Goal: Information Seeking & Learning: Compare options

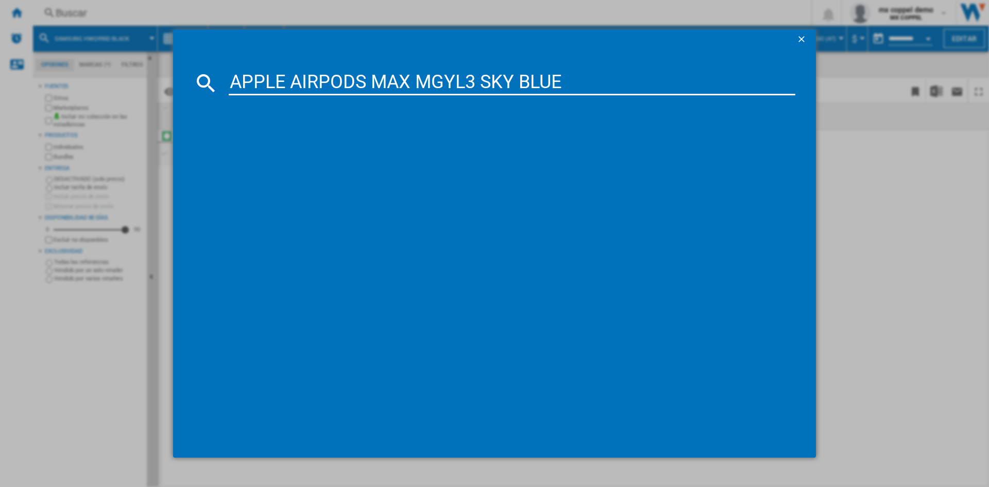
type input "APPLE AIRPODS MAX MGYL3 SKY BLUE"
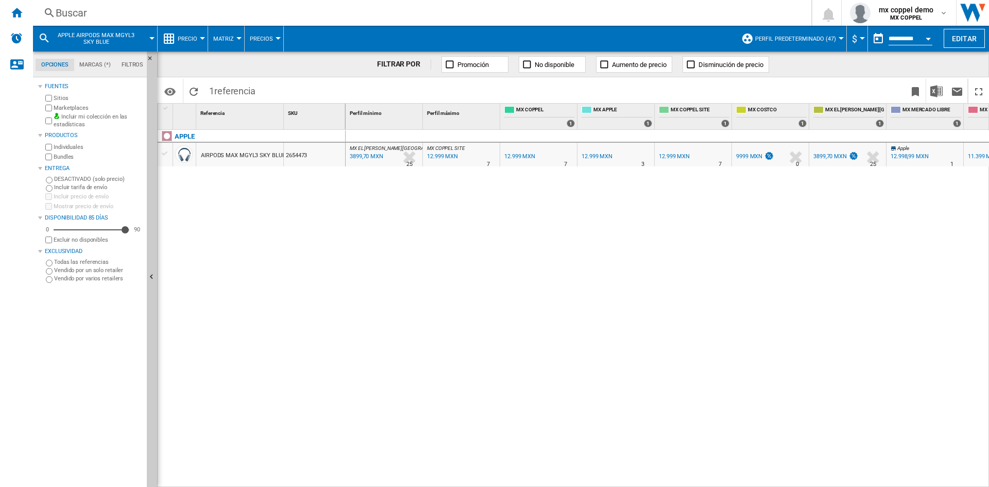
scroll to position [0, 52]
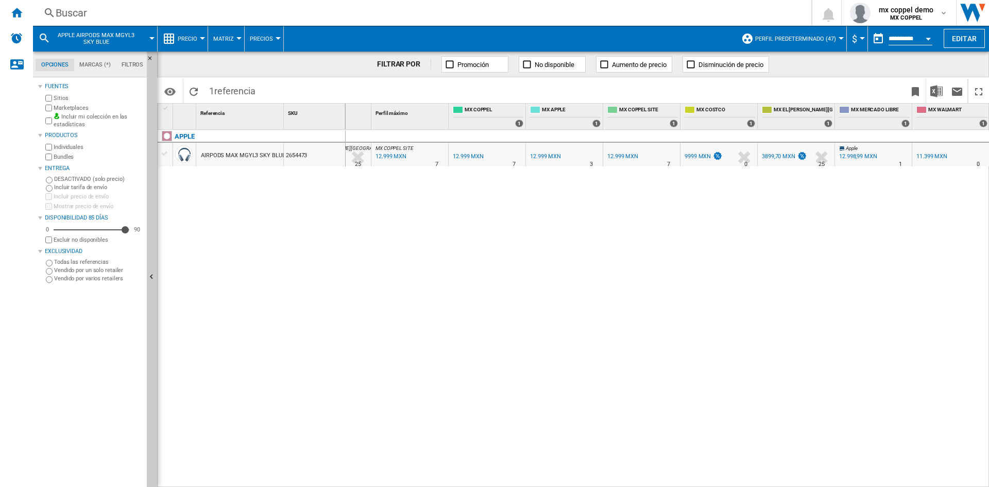
click at [257, 65] on div "FILTRAR POR Promoción No disponible Aumento de precio Disminución de precio" at bounding box center [573, 65] width 832 height 26
click at [160, 12] on div "Buscar" at bounding box center [420, 13] width 729 height 14
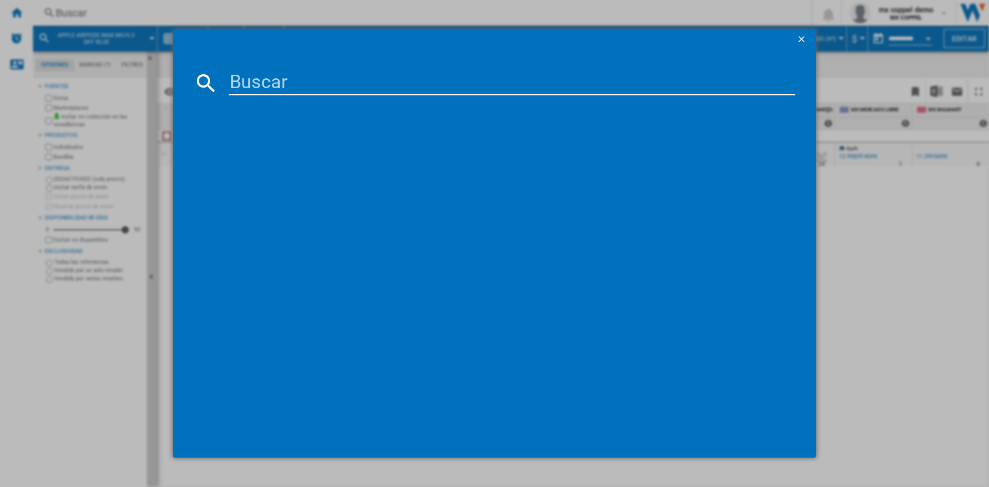
paste input "JBL BAR 500 BLACK"
type input "JBL BAR 500 BLACK"
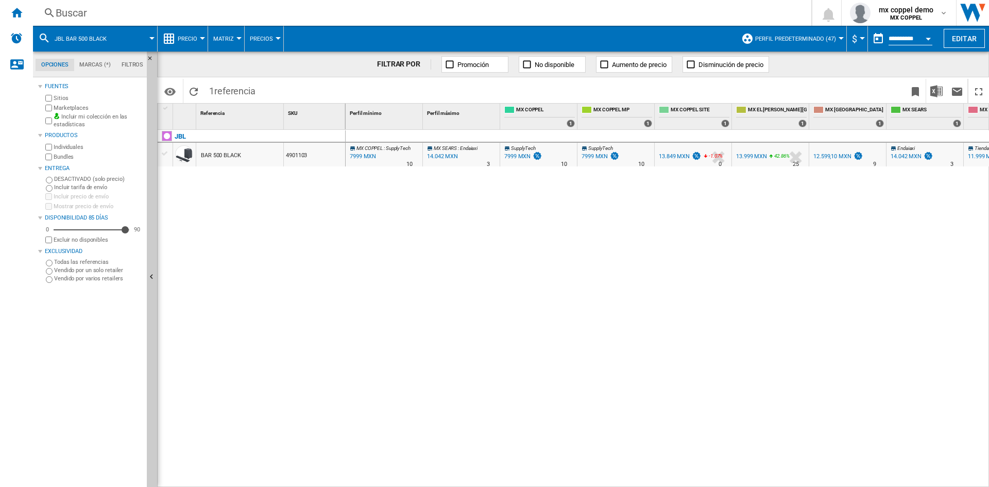
scroll to position [0, 129]
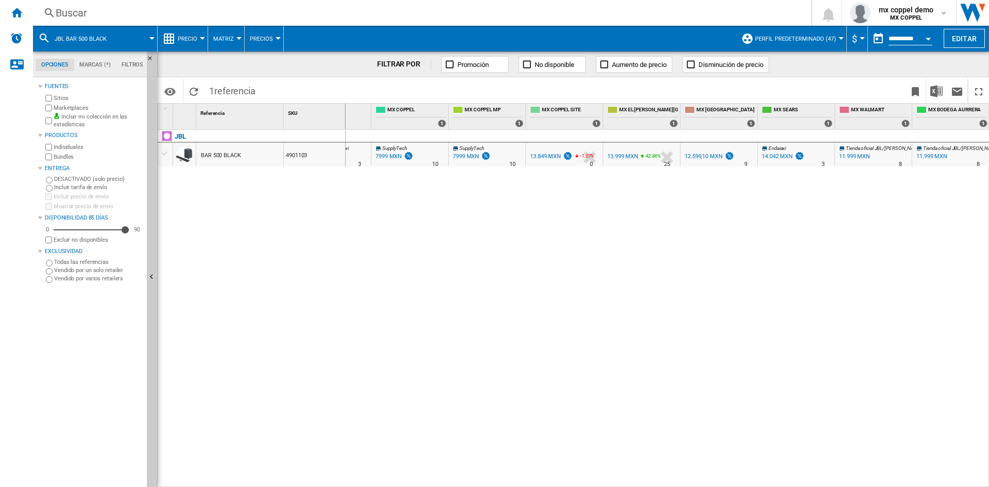
click at [212, 11] on div "Buscar" at bounding box center [420, 13] width 729 height 14
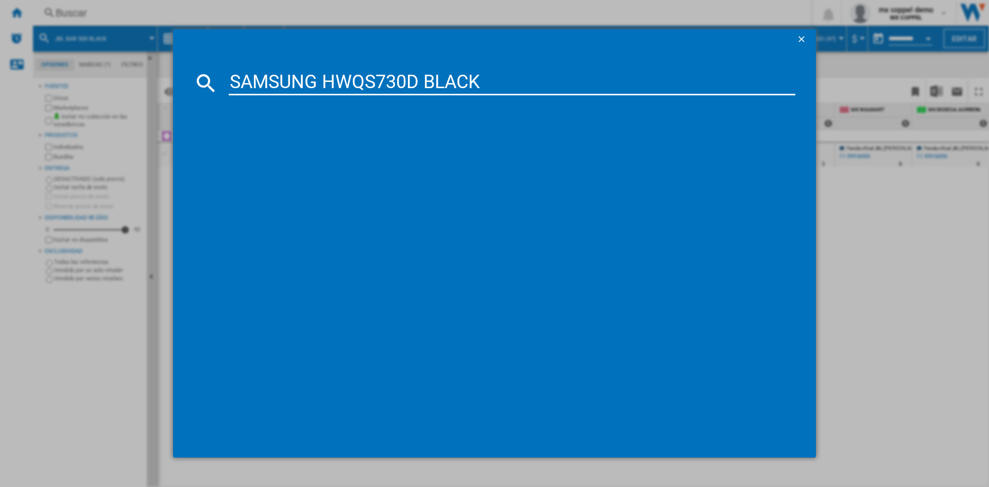
type input "SAMSUNG HWQS730D BLACK"
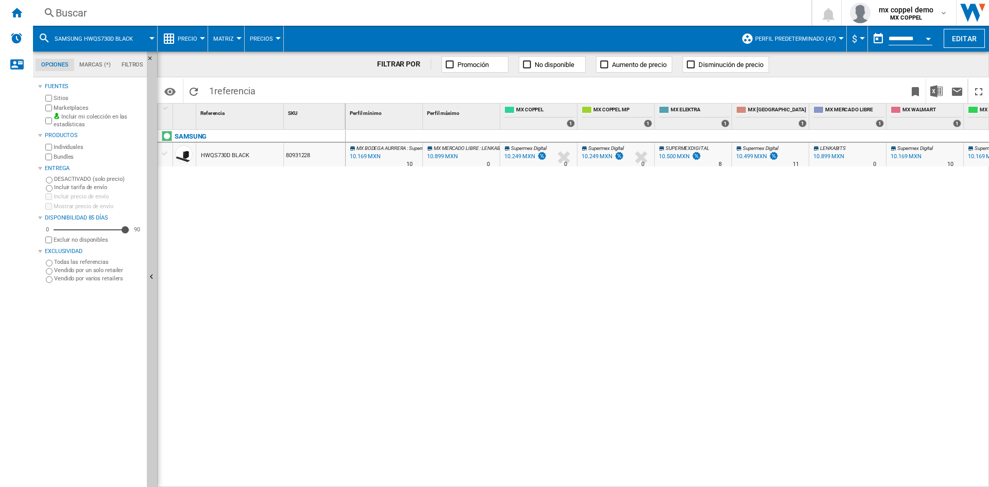
click at [227, 20] on div "Buscar [GEOGRAPHIC_DATA] 0 mx coppel demo MX COPPEL MX COPPEL Mi configuración …" at bounding box center [511, 13] width 956 height 26
click at [231, 15] on div "Buscar" at bounding box center [420, 13] width 729 height 14
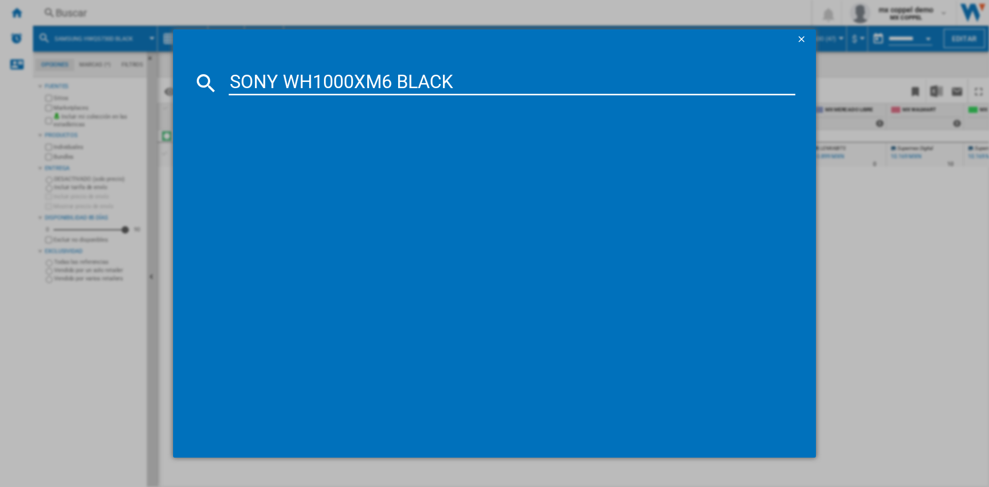
type input "SONY WH1000XM6 BLACK"
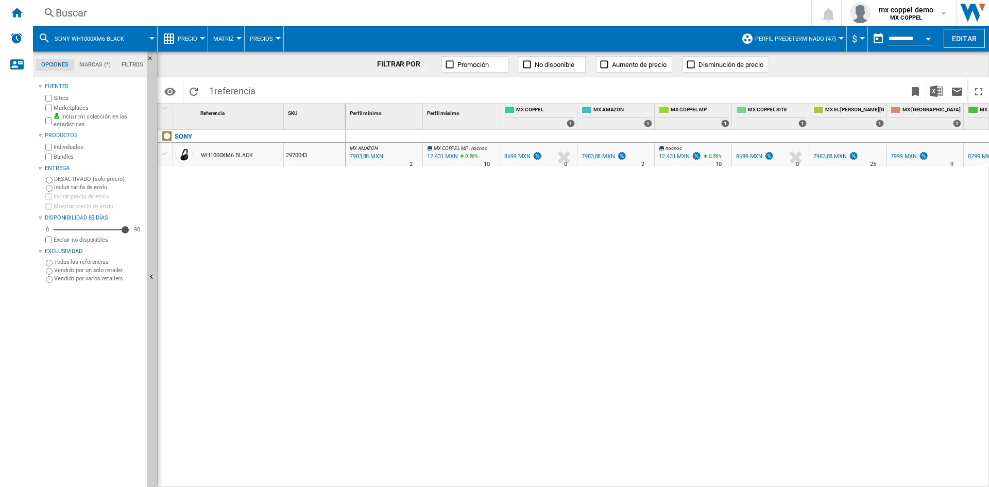
scroll to position [0, 206]
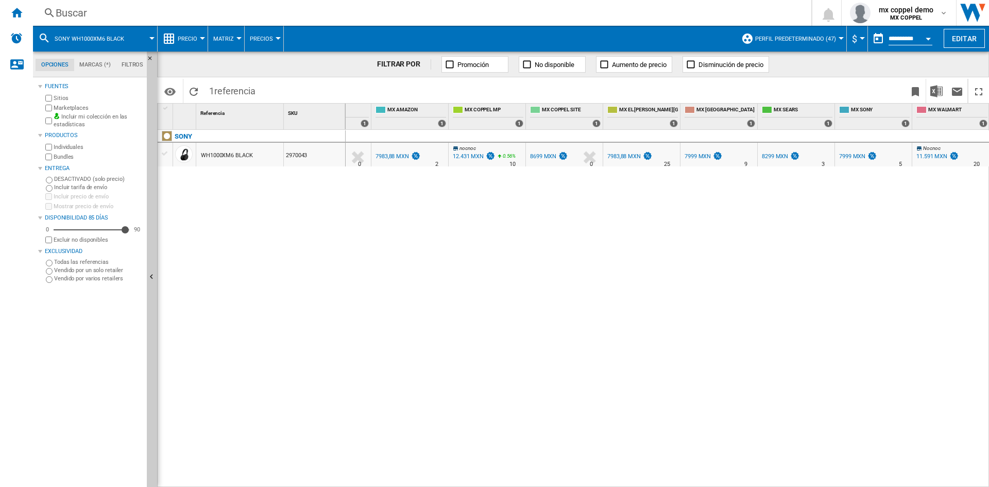
click at [125, 24] on div "Buscar [GEOGRAPHIC_DATA] 0 mx coppel demo MX COPPEL MX COPPEL Mi configuración …" at bounding box center [511, 13] width 956 height 26
click at [119, 19] on div "Buscar" at bounding box center [420, 13] width 729 height 14
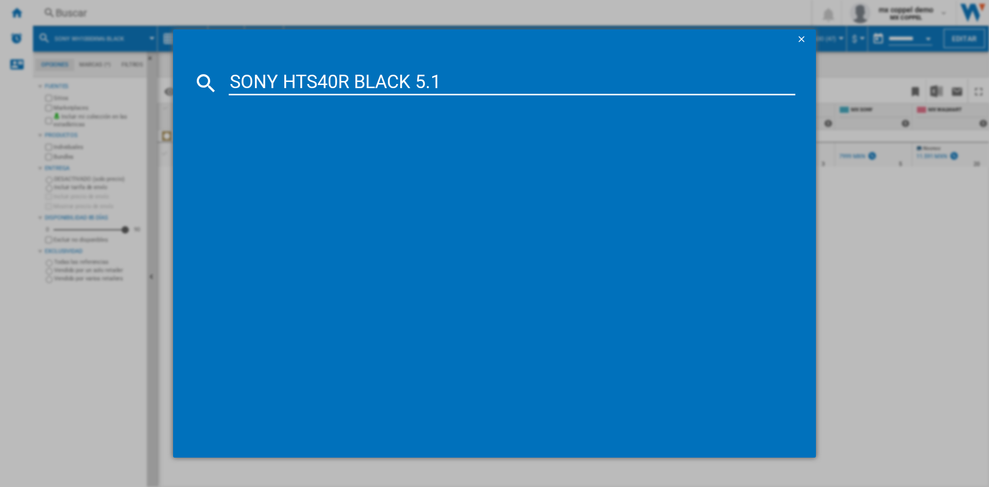
type input "SONY HTS40R BLACK 5.1"
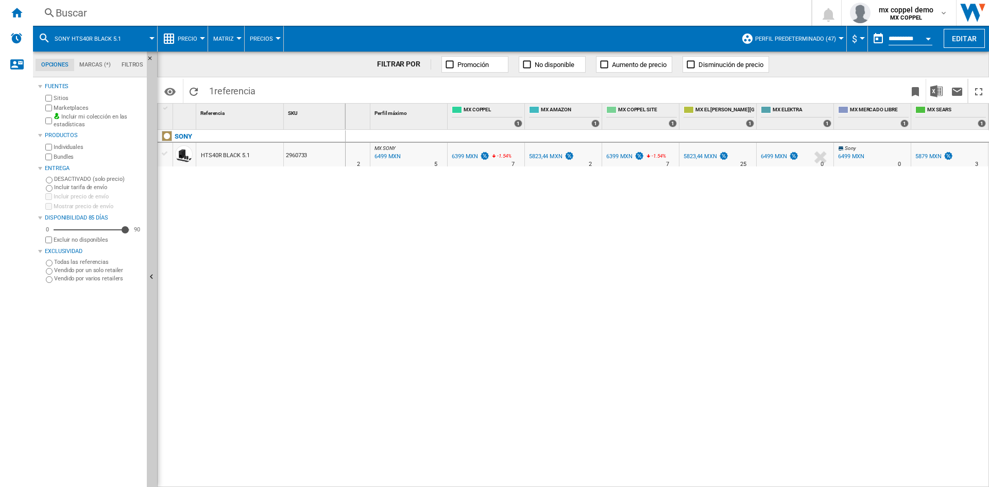
scroll to position [0, 261]
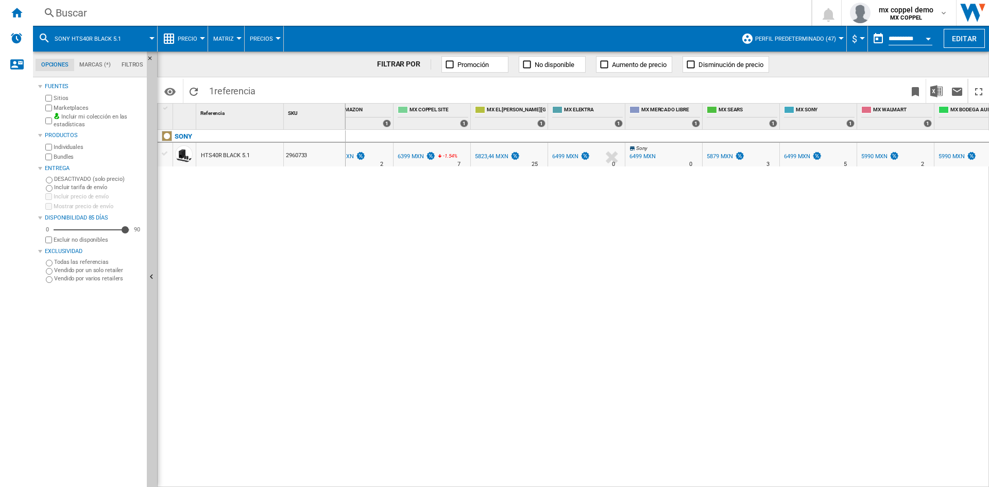
click at [109, 13] on div "Buscar" at bounding box center [420, 13] width 729 height 14
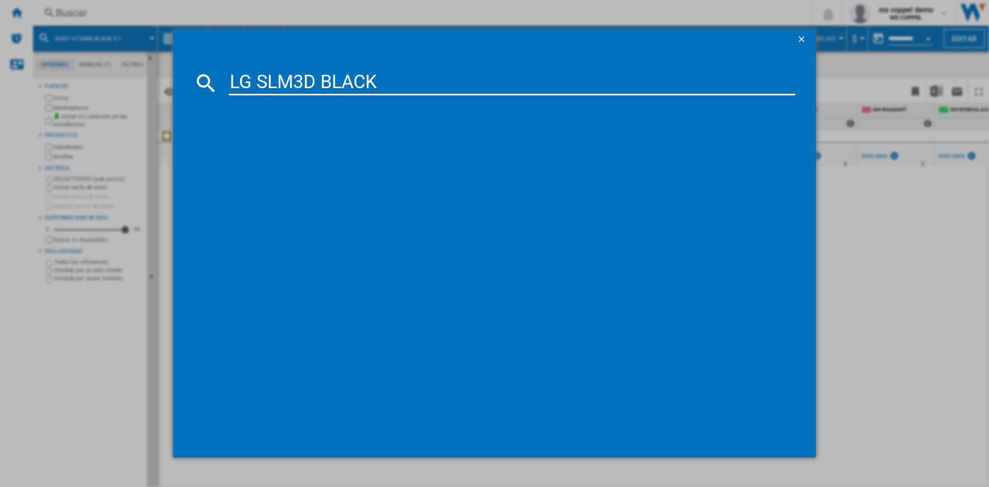
type input "LG SLM3D BLACK"
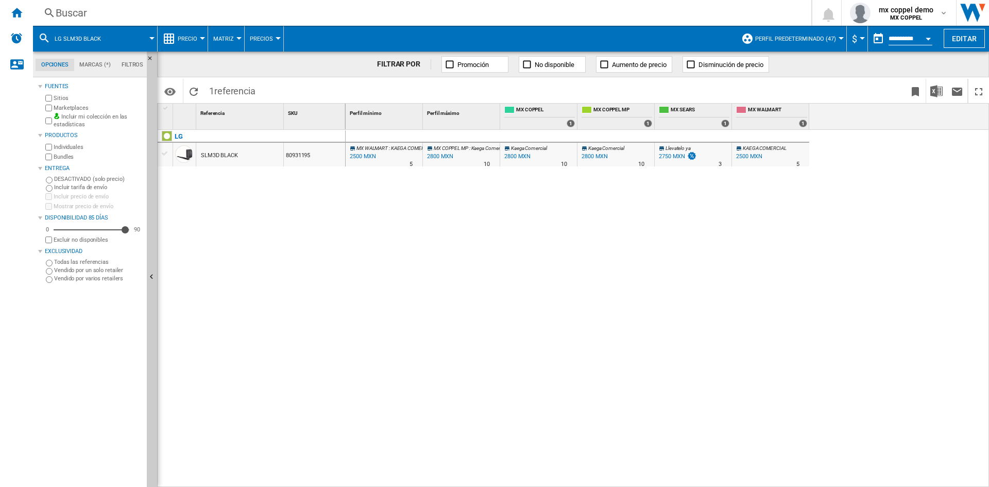
click at [109, 30] on button "LG SLM3D BLACK" at bounding box center [83, 39] width 57 height 26
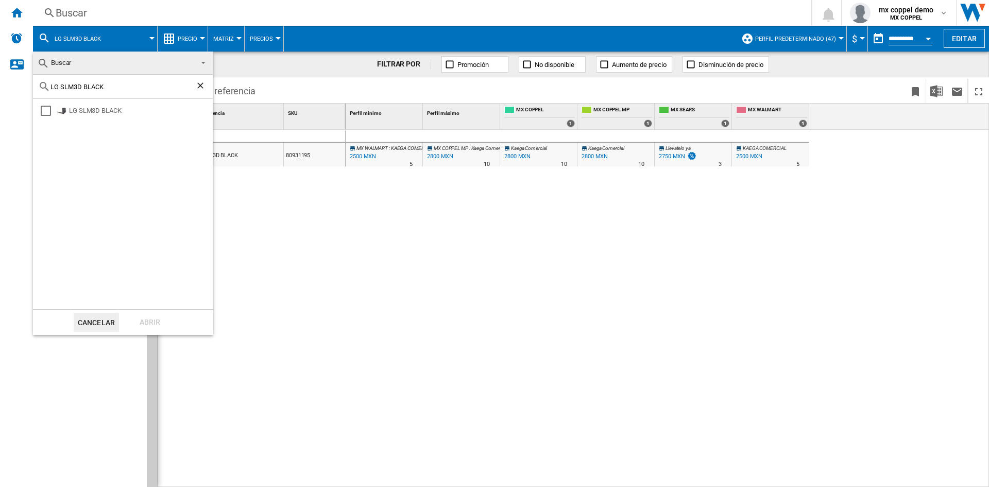
click at [83, 8] on md-backdrop at bounding box center [494, 243] width 989 height 487
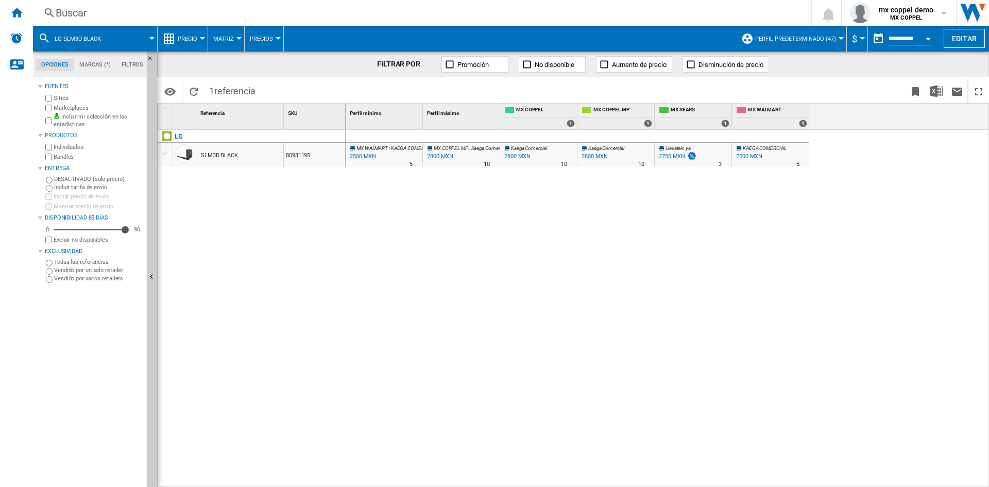
click at [112, 14] on div "Buscar" at bounding box center [420, 13] width 729 height 14
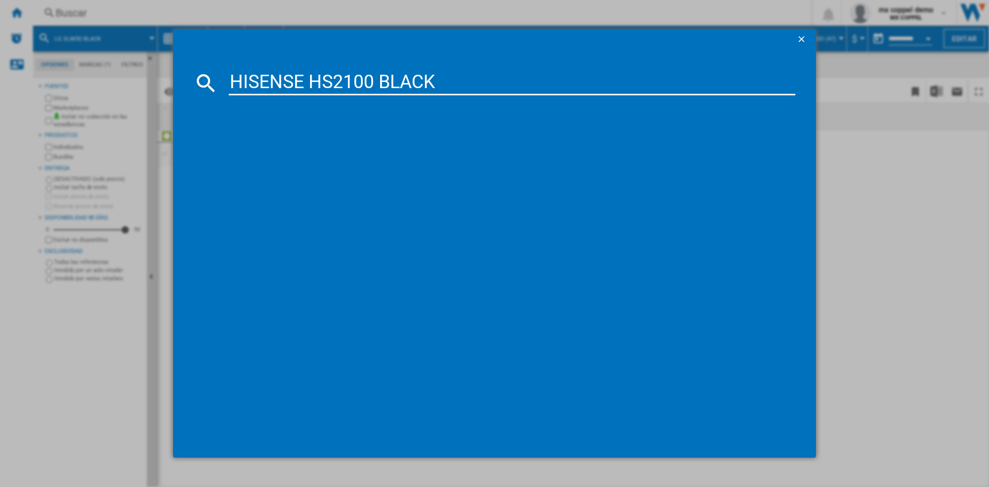
type input "HISENSE HS2100 BLACK"
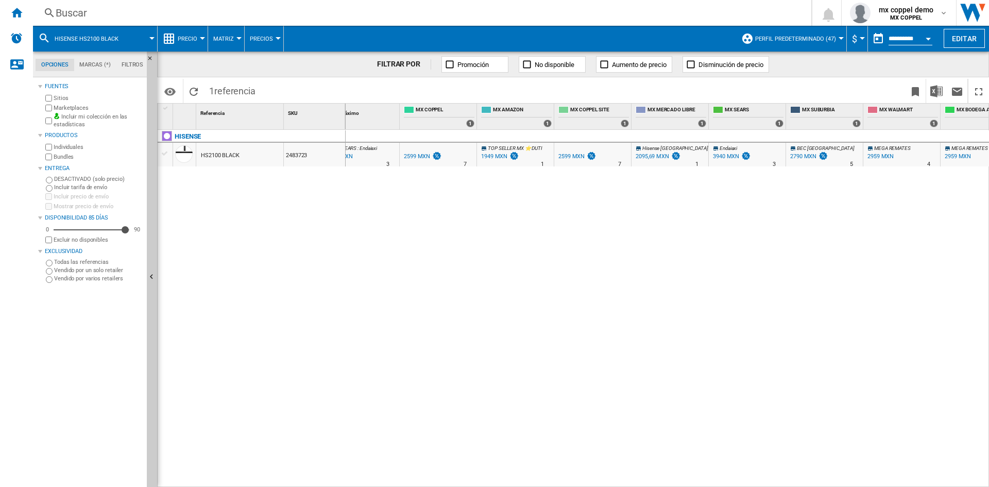
scroll to position [0, 129]
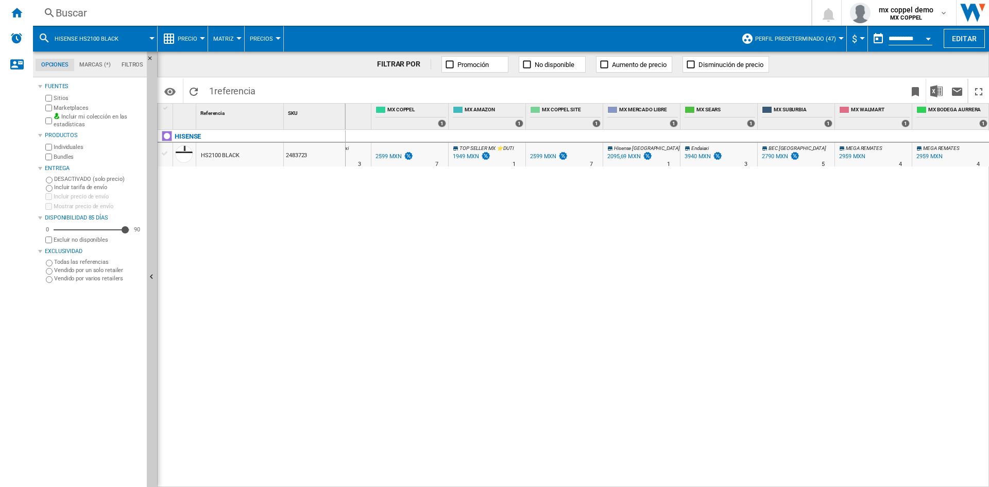
click at [178, 19] on div "Buscar" at bounding box center [420, 13] width 729 height 14
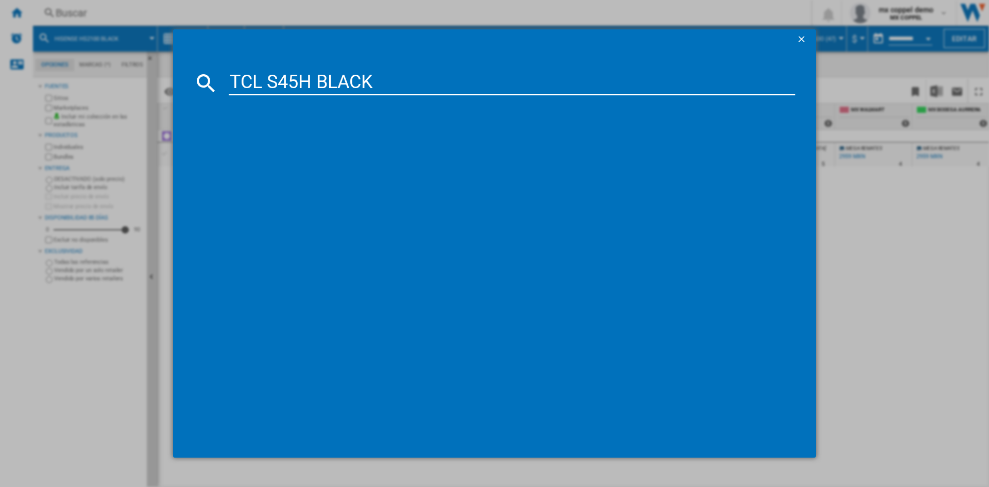
type input "TCL S45H BLACK"
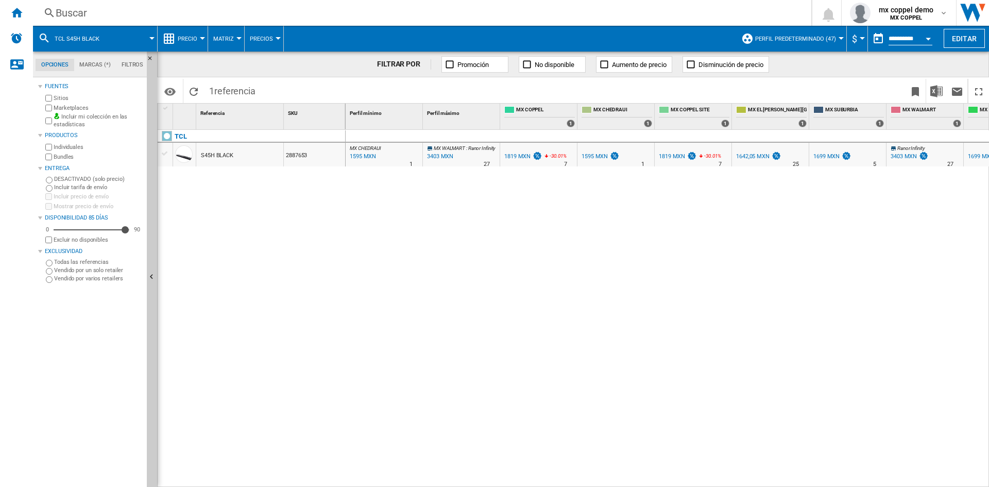
click at [113, 6] on div "Buscar" at bounding box center [420, 13] width 729 height 14
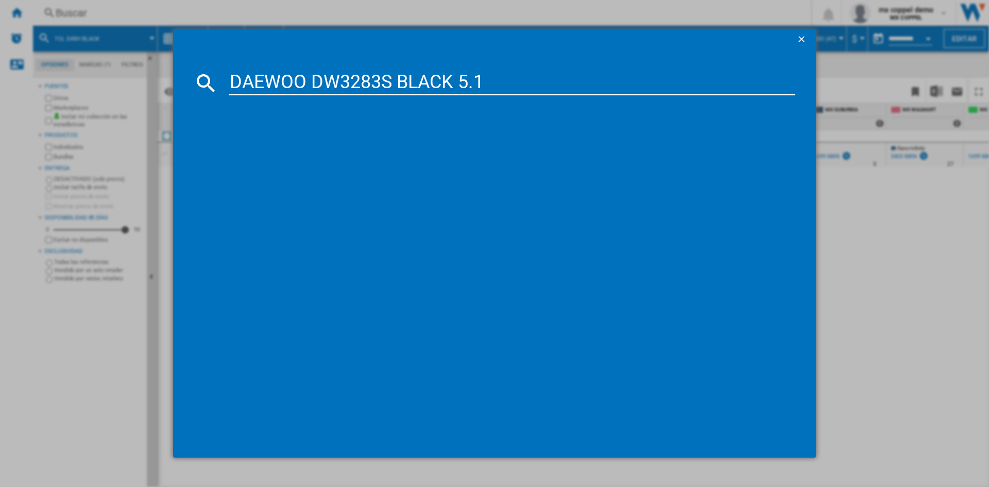
type input "DAEWOO DW3283S BLACK 5.1"
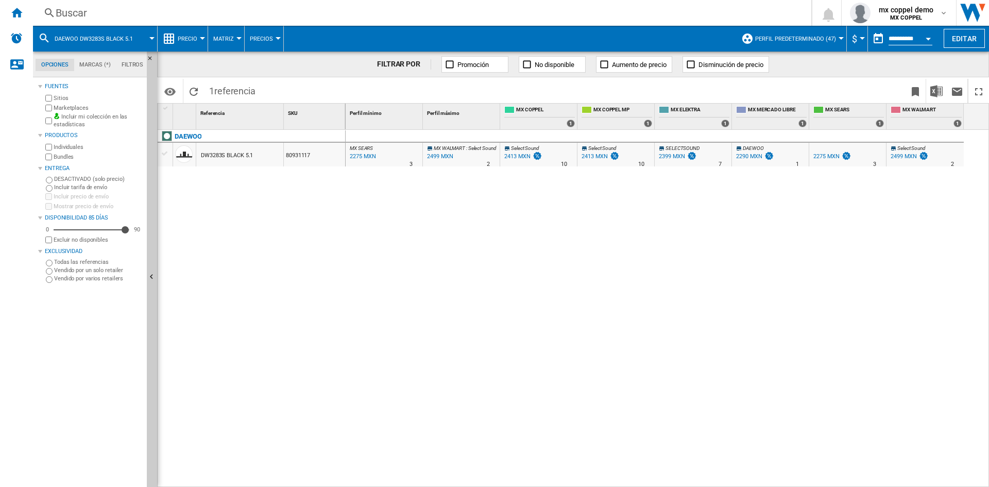
click at [123, 18] on div "Buscar" at bounding box center [420, 13] width 729 height 14
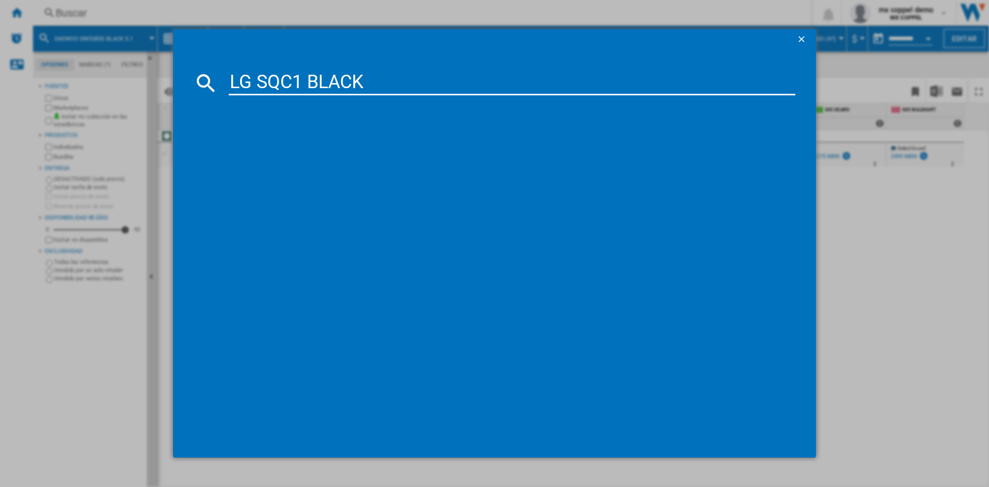
type input "LG SQC1 BLACK"
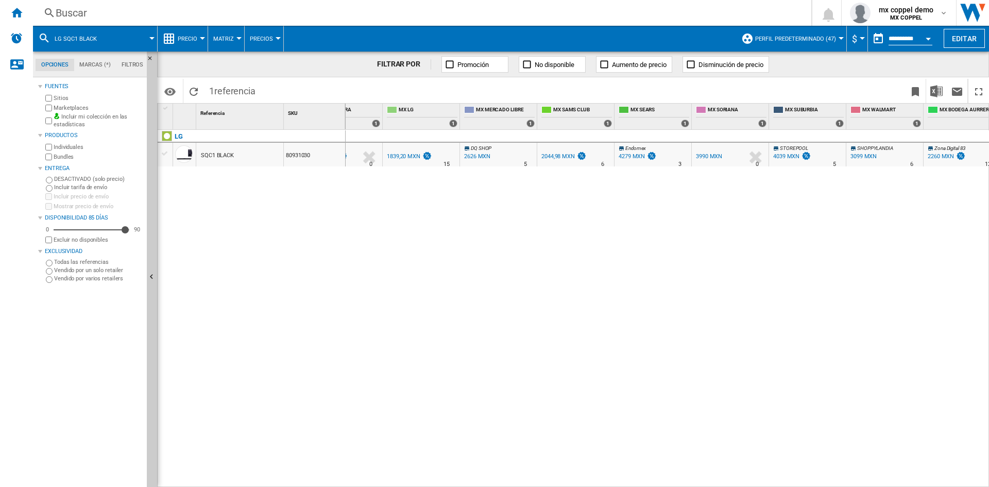
scroll to position [0, 515]
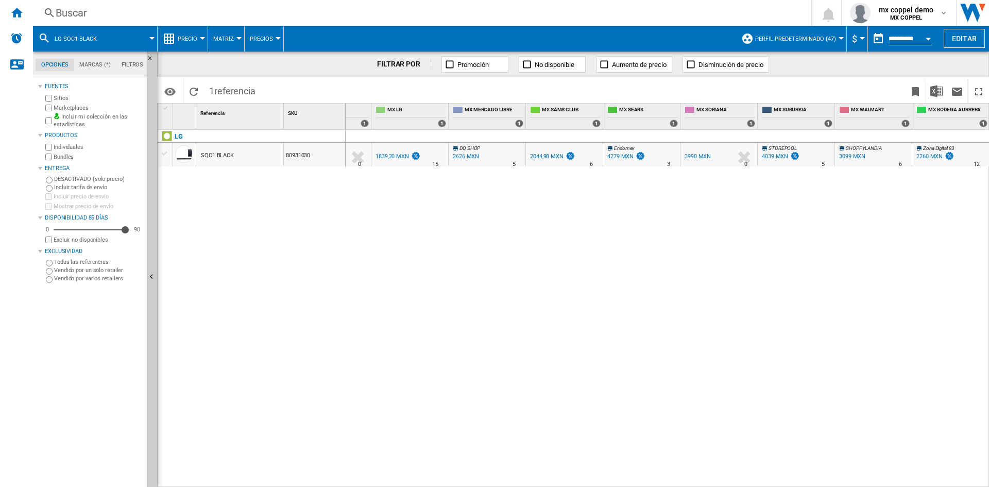
click at [143, 18] on div "Buscar" at bounding box center [420, 13] width 729 height 14
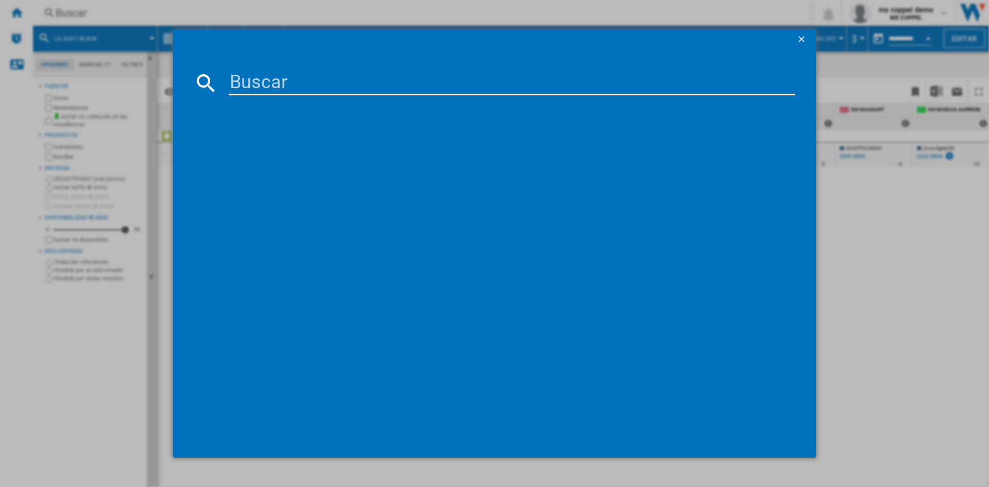
click at [292, 89] on input at bounding box center [512, 83] width 567 height 25
type input "JBL BAR 2.1 MK2 BLACK"
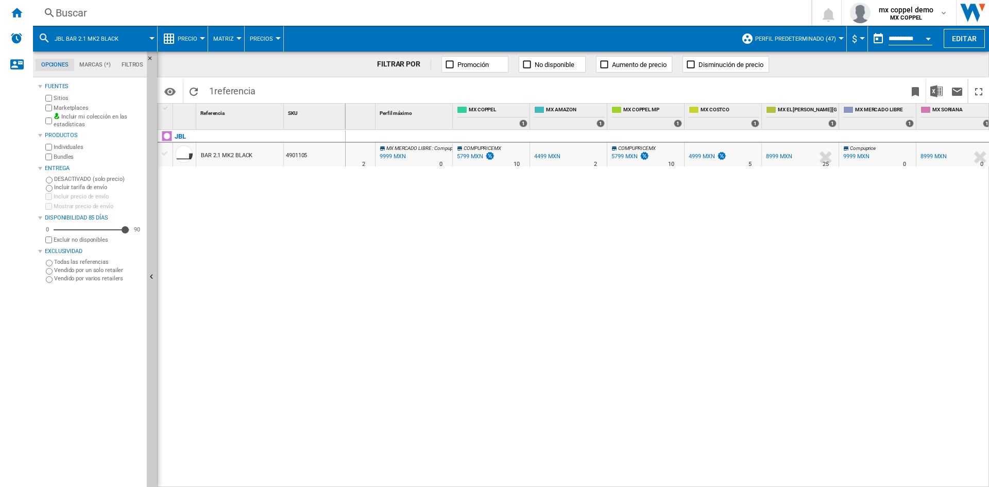
scroll to position [0, 128]
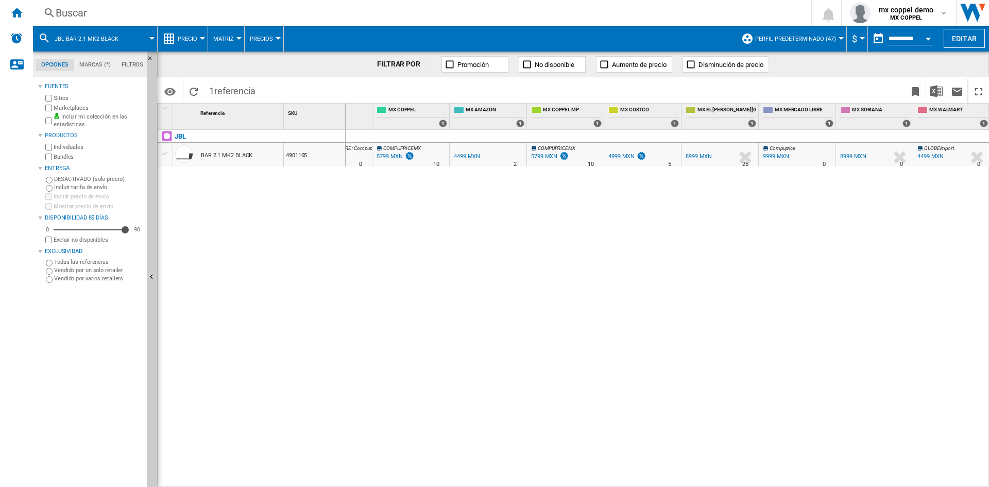
click at [109, 16] on div "Buscar" at bounding box center [420, 13] width 729 height 14
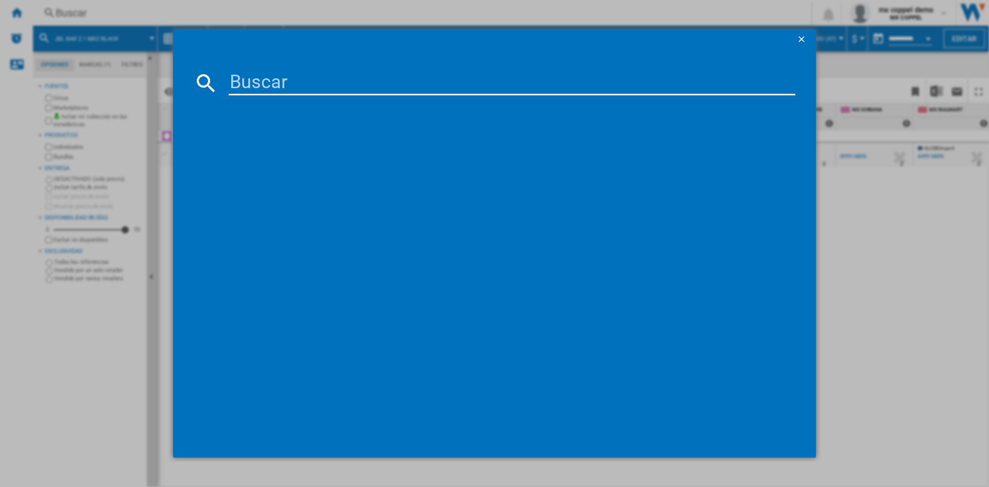
type input "LG SH5A BLACK"
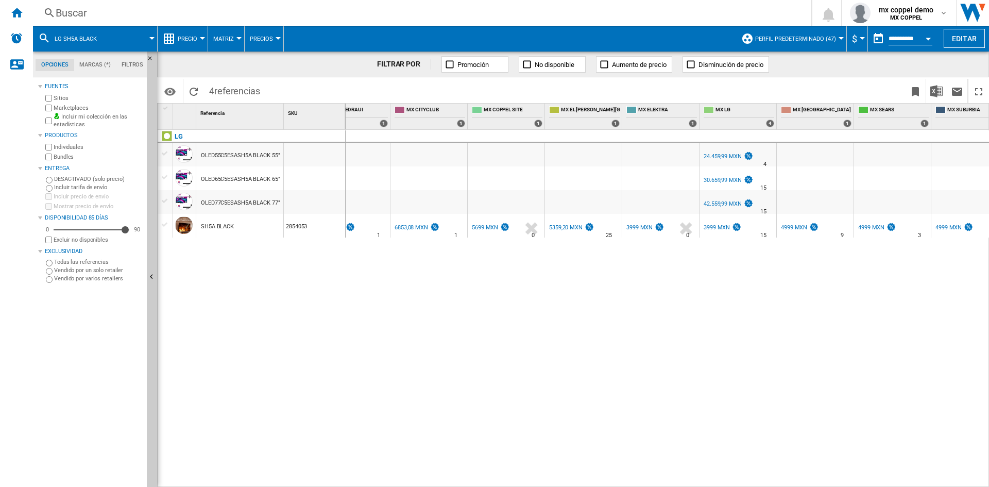
scroll to position [0, 361]
